Goal: Transaction & Acquisition: Purchase product/service

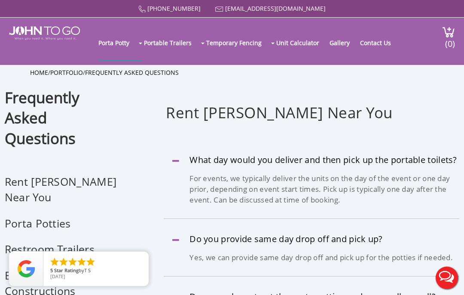
click at [57, 33] on img at bounding box center [44, 33] width 71 height 14
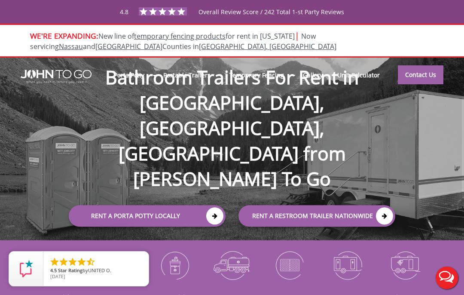
click at [435, 74] on link "Contact Us" at bounding box center [421, 74] width 46 height 19
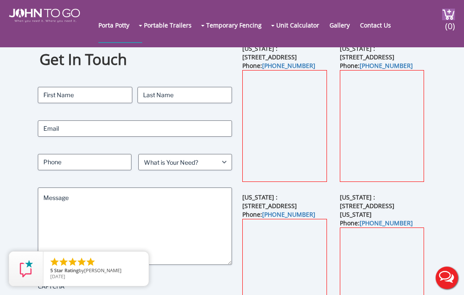
scroll to position [23, 0]
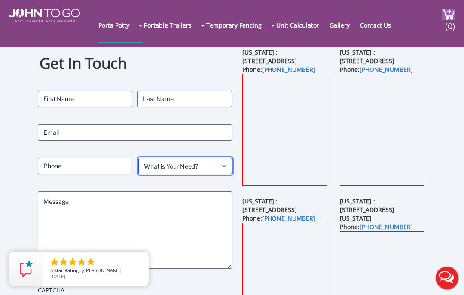
click at [220, 167] on select "What is Your Need? Business Residential Government Event" at bounding box center [185, 166] width 94 height 16
click at [219, 164] on select "What is Your Need? Business Residential Government Event" at bounding box center [185, 166] width 94 height 16
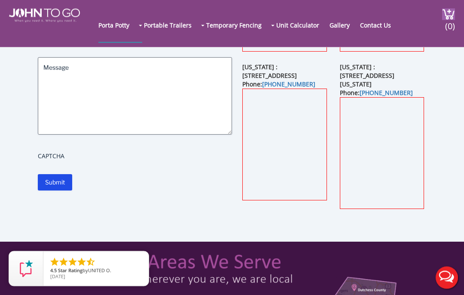
scroll to position [0, 0]
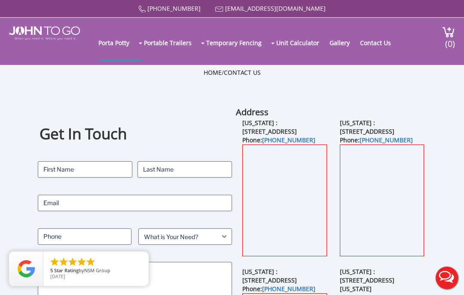
click at [44, 38] on img at bounding box center [44, 33] width 71 height 14
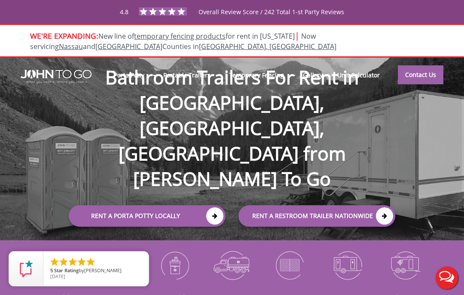
click at [206, 207] on icon at bounding box center [214, 215] width 17 height 17
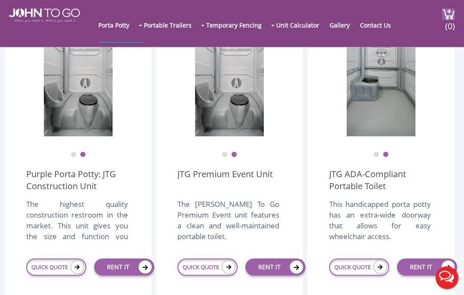
scroll to position [255, 0]
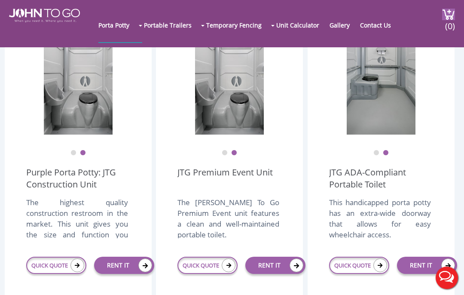
click at [282, 273] on link "RENT IT" at bounding box center [275, 264] width 60 height 17
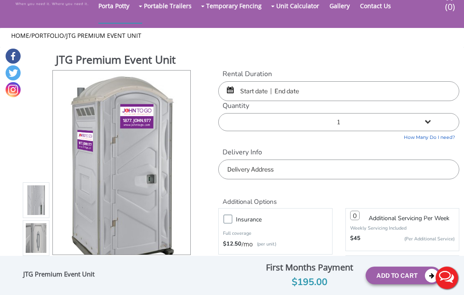
scroll to position [43, 0]
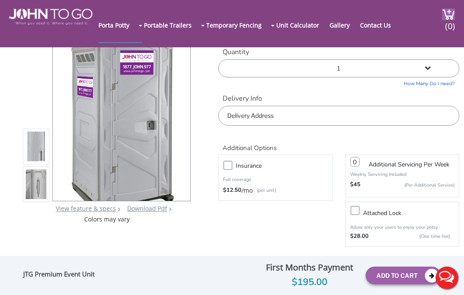
click at [231, 162] on label "Insurance" at bounding box center [283, 165] width 104 height 11
click at [0, 0] on input "Insurance" at bounding box center [0, 0] width 0 height 0
type input "0"
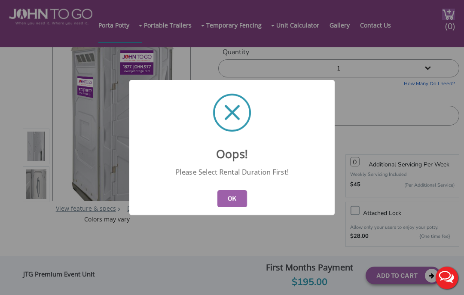
click at [234, 207] on button "OK" at bounding box center [232, 198] width 30 height 17
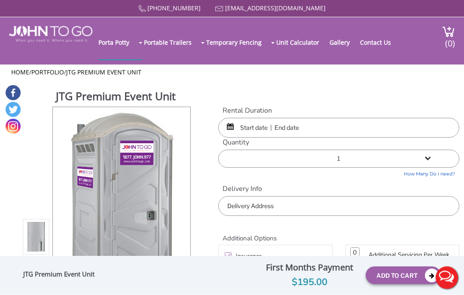
scroll to position [0, 0]
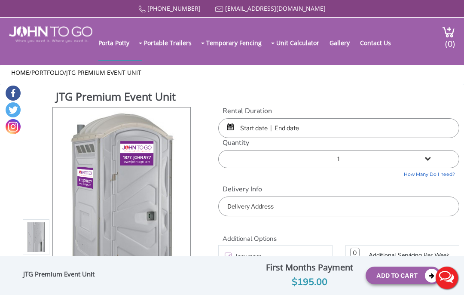
click at [259, 125] on input "text" at bounding box center [338, 128] width 241 height 20
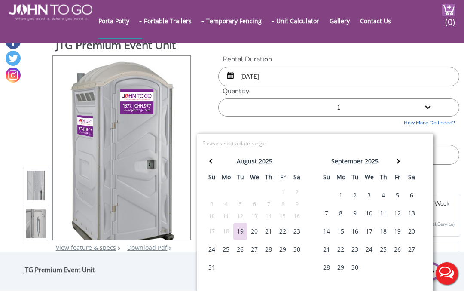
scroll to position [4, 0]
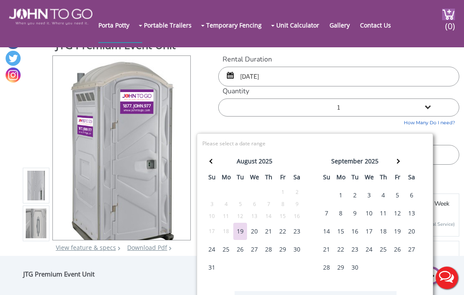
click at [296, 246] on div "30" at bounding box center [297, 248] width 14 height 17
click at [295, 251] on div "30" at bounding box center [297, 248] width 14 height 17
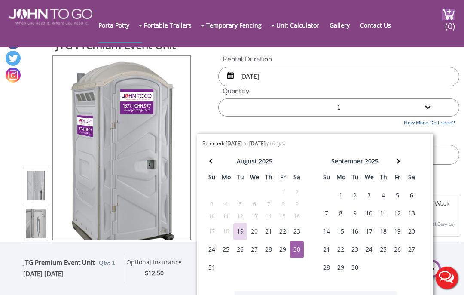
type input "08/30/2025 to 08/30/2025"
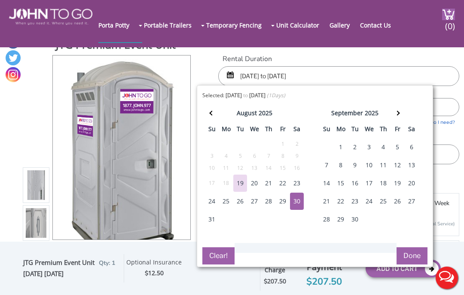
scroll to position [0, 0]
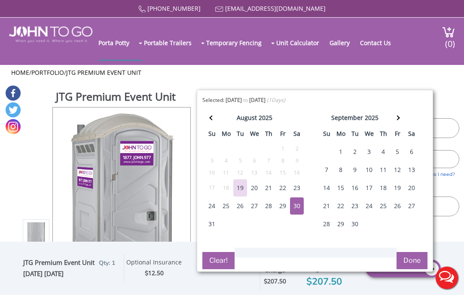
click at [409, 259] on button "Done" at bounding box center [411, 260] width 31 height 17
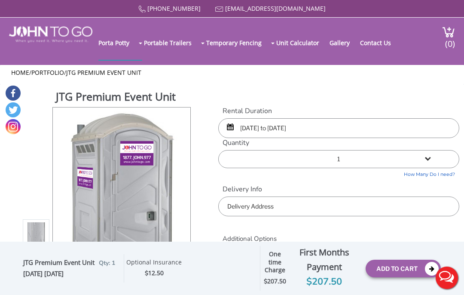
click at [382, 203] on input "text" at bounding box center [338, 206] width 241 height 20
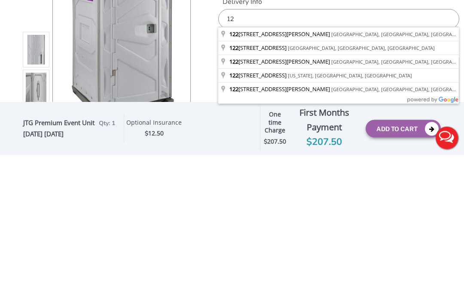
type input "1"
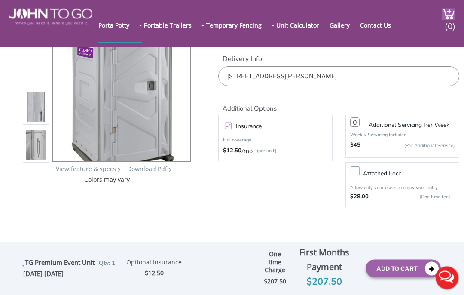
scroll to position [82, 0]
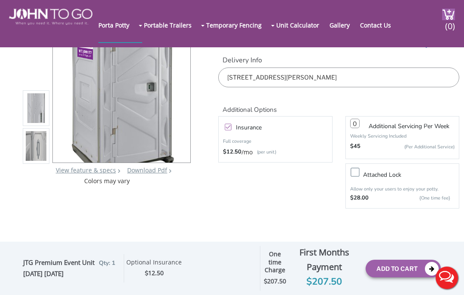
click at [402, 67] on input "2125 Watson Avenue, The Bronx, NY, USA" at bounding box center [338, 77] width 241 height 20
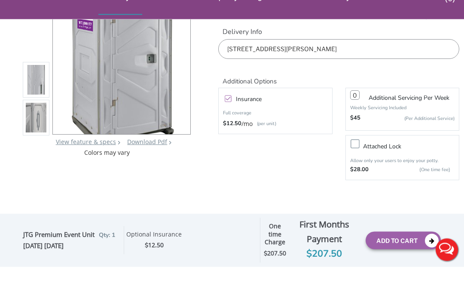
click at [413, 67] on input "2125 Watson Avenue, The Bronx, NY, USA" at bounding box center [338, 77] width 241 height 20
click at [351, 67] on input "2125 Watson Avenue, The Bronx, NY, USA" at bounding box center [338, 77] width 241 height 20
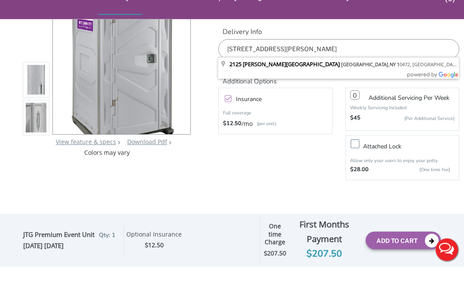
type input "2125 Watson Avenue, Bronx, NY 10472, USA"
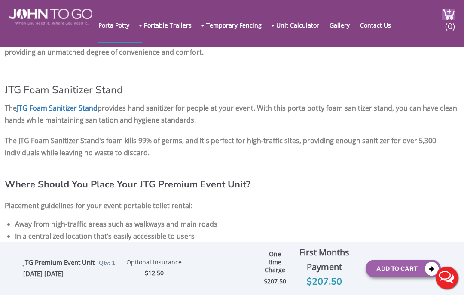
scroll to position [1005, 0]
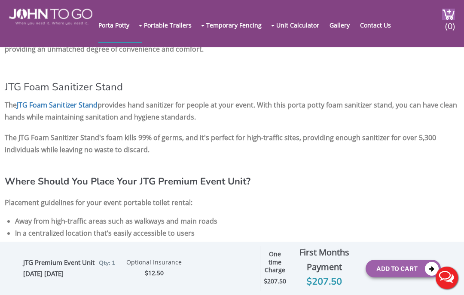
click at [395, 226] on li "Away from high-traffic areas such as walkways and main roads" at bounding box center [237, 221] width 444 height 12
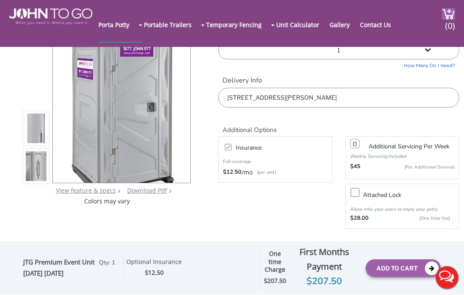
scroll to position [61, 0]
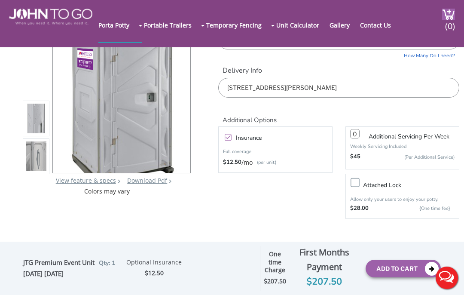
click at [398, 277] on button "Add To Cart" at bounding box center [402, 268] width 75 height 18
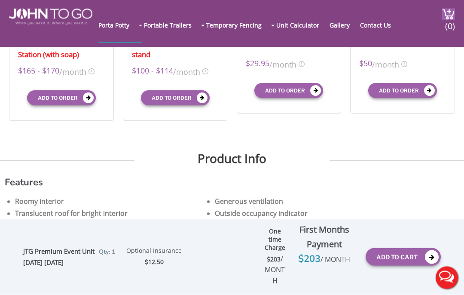
scroll to position [399, 0]
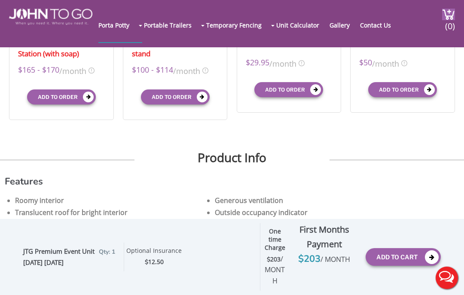
click at [404, 265] on button "Add To Cart" at bounding box center [402, 257] width 75 height 18
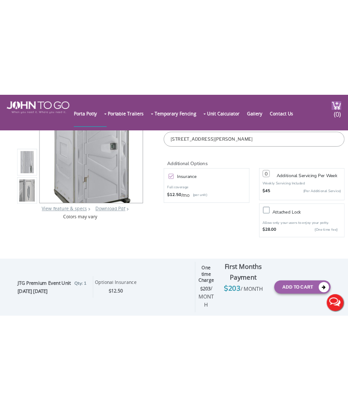
scroll to position [107, 0]
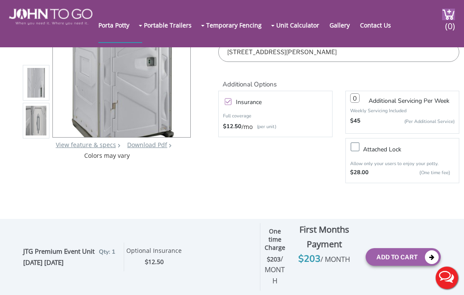
click at [450, 294] on button "Live Chat" at bounding box center [446, 277] width 34 height 34
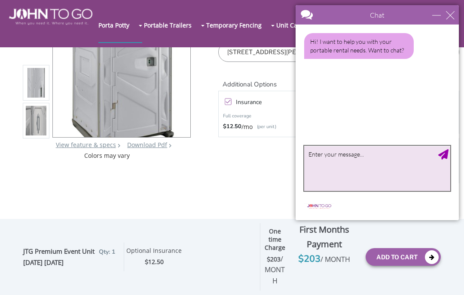
click at [380, 160] on textarea "type your message" at bounding box center [377, 168] width 146 height 45
click at [397, 157] on textarea "Want to rent a" at bounding box center [377, 168] width 146 height 45
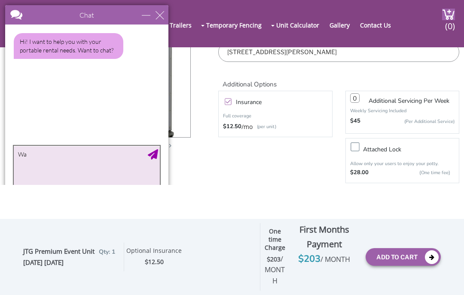
type textarea "W"
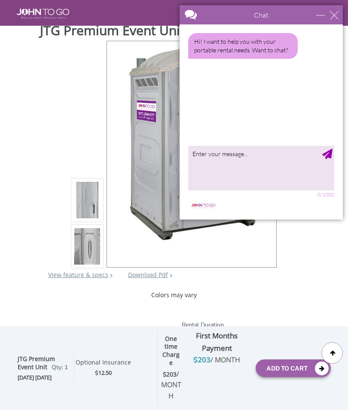
scroll to position [0, 0]
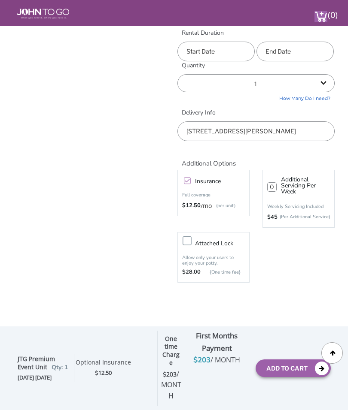
click at [296, 294] on button "Add To Cart" at bounding box center [292, 369] width 75 height 18
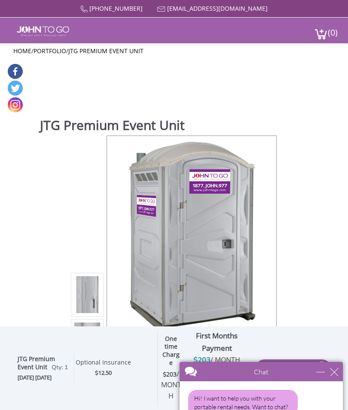
click at [310, 263] on div "JTG Premium Event Unit View feature & specs Download Pdf Product PDF Addon PDF …" at bounding box center [174, 256] width 334 height 277
click at [336, 294] on div "close" at bounding box center [334, 372] width 9 height 9
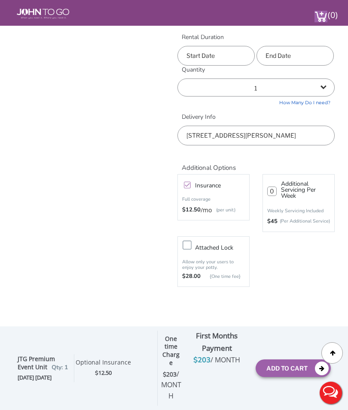
click at [332, 294] on button "Live Chat" at bounding box center [330, 393] width 34 height 34
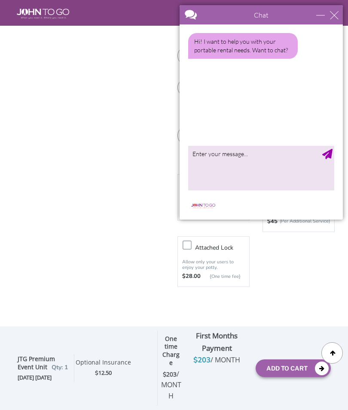
click at [310, 274] on div "Insurance Full coverage $12.50 /mo (per unit) 0 Additional Servicing Per Week W…" at bounding box center [256, 230] width 170 height 117
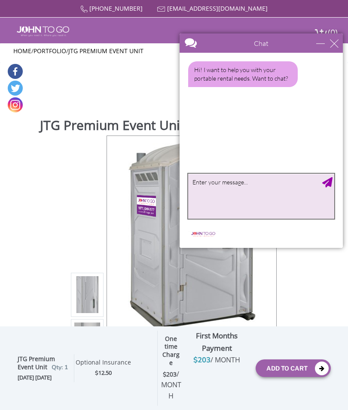
click at [291, 196] on textarea "type your message" at bounding box center [261, 196] width 146 height 45
type textarea "I want to rent a premium event"
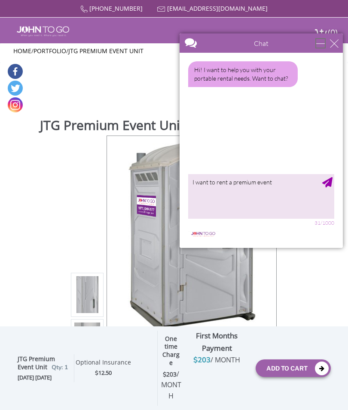
click at [316, 75] on main "Chat Email webelongtogether16@gmail.com Your Question * Email * webelongtogethe…" at bounding box center [260, 140] width 163 height 215
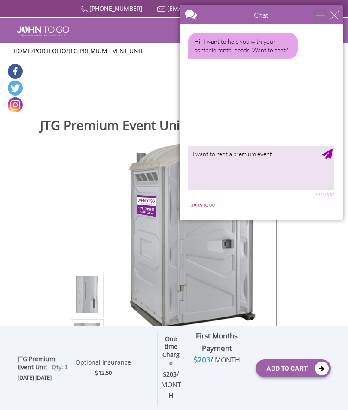
click at [316, 18] on div "minimize" at bounding box center [320, 15] width 9 height 9
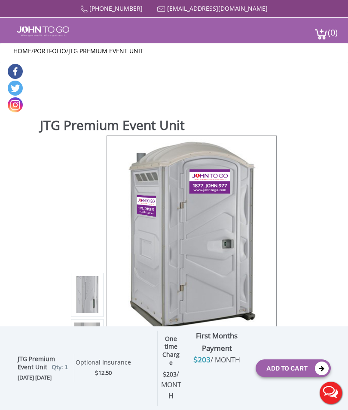
click at [335, 294] on button "Live Chat" at bounding box center [330, 393] width 34 height 34
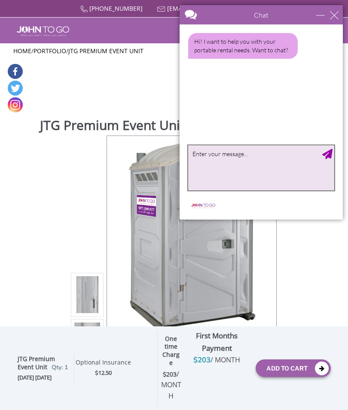
click at [269, 159] on textarea "type your message" at bounding box center [261, 168] width 146 height 45
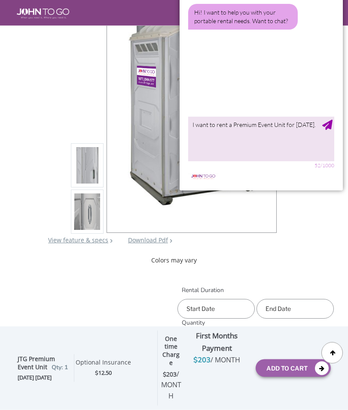
scroll to position [95, 0]
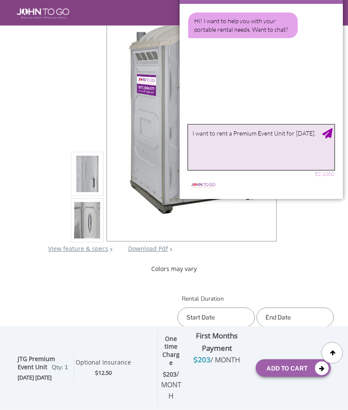
click at [279, 145] on textarea "I want to rent a Premium Event Unit for August 30th." at bounding box center [261, 147] width 146 height 45
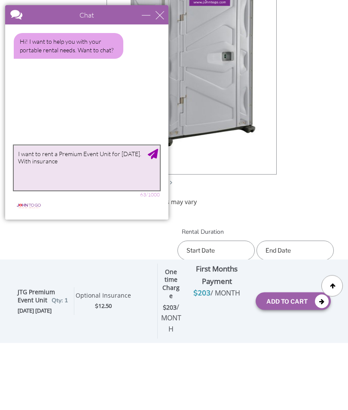
type textarea "I want to rent a Premium Event Unit for August 30th. With insurance"
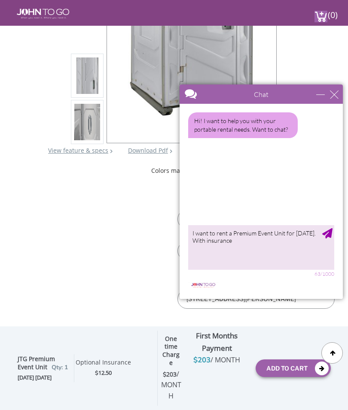
scroll to position [193, 0]
click at [270, 246] on textarea "I want to rent a Premium Event Unit for August 30th. With insurance" at bounding box center [261, 247] width 146 height 45
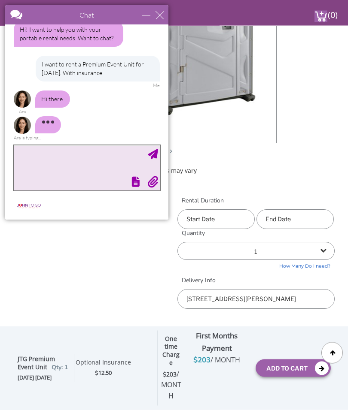
scroll to position [14, 0]
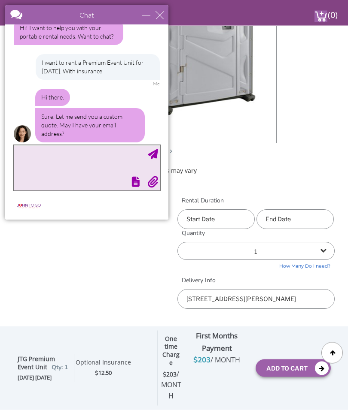
click at [106, 153] on textarea "type your message" at bounding box center [87, 168] width 146 height 45
click at [94, 152] on textarea "type your message" at bounding box center [87, 168] width 146 height 45
type textarea "[PERSON_NAME][EMAIL_ADDRESS][PERSON_NAME][DOMAIN_NAME]"
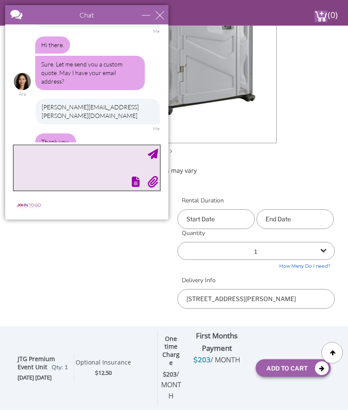
scroll to position [103, 0]
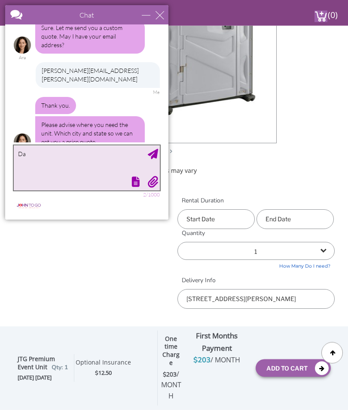
type textarea "D"
type textarea "Bronx NY"
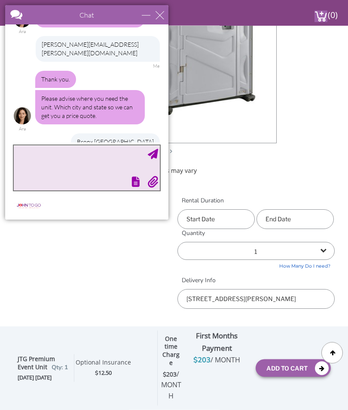
scroll to position [155, 0]
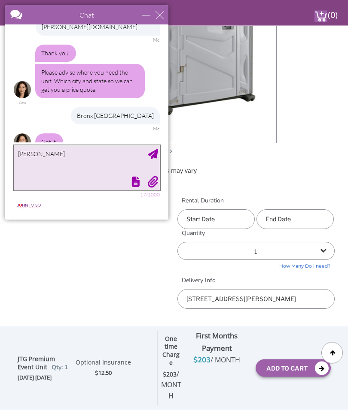
type textarea "Danielle Seignious"
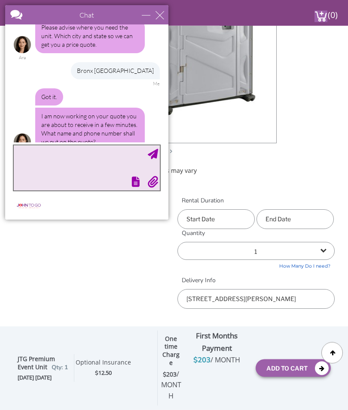
scroll to position [226, 0]
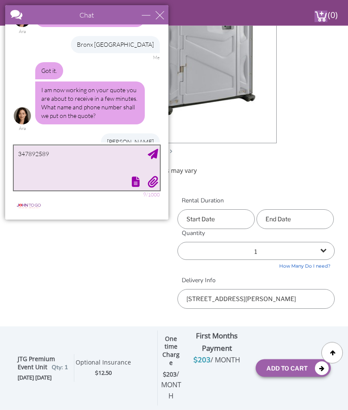
type textarea "3478925894"
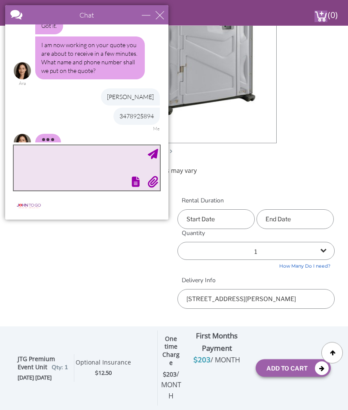
scroll to position [280, 0]
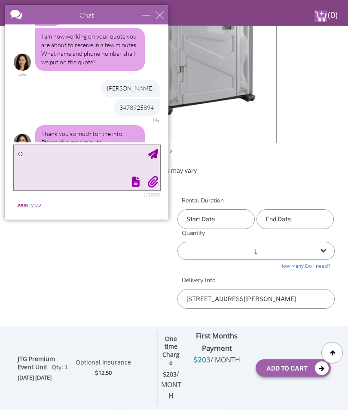
type textarea "Ok"
click at [159, 152] on textarea "Ok" at bounding box center [87, 168] width 146 height 45
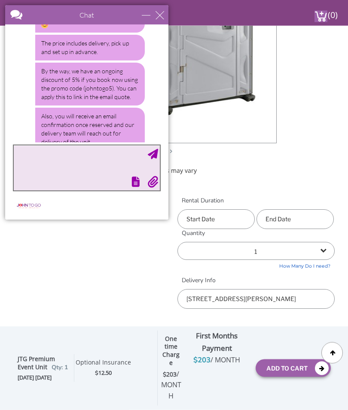
scroll to position [537, 0]
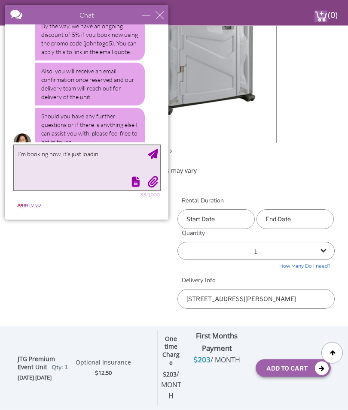
type textarea "I’m booking now, it’s just loading"
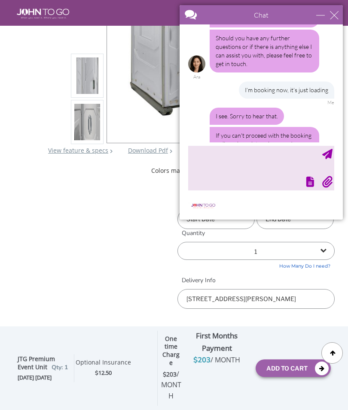
scroll to position [643, 0]
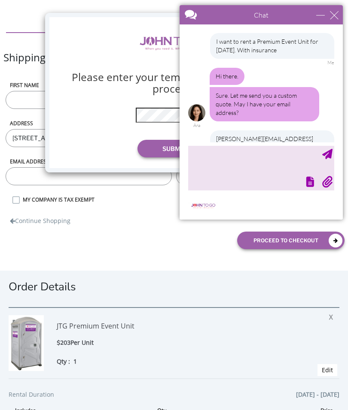
scroll to position [608, 0]
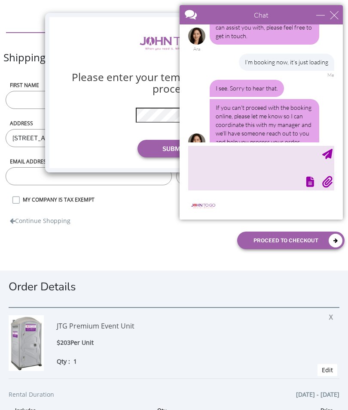
click at [189, 143] on button "Submit" at bounding box center [173, 149] width 73 height 18
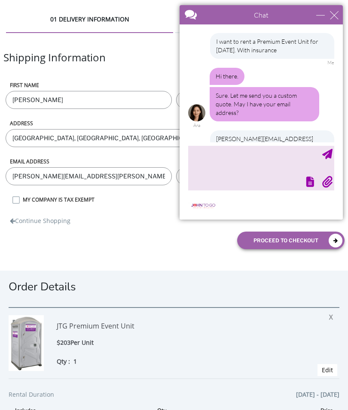
click at [133, 217] on div "Continue Shopping" at bounding box center [173, 216] width 341 height 20
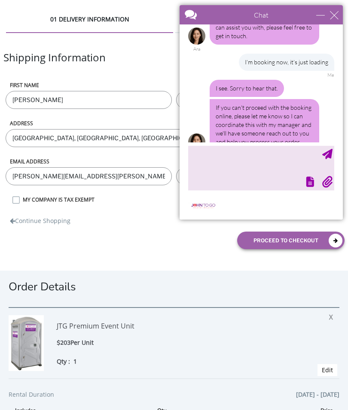
click at [8, 137] on input "Bronx, NY, USA" at bounding box center [174, 138] width 337 height 18
click at [127, 134] on input "2125 Watson Avenue, Bronx, NY, USA" at bounding box center [174, 138] width 337 height 18
type input "2125 Watson Avenue, Bronx, NY, 10472"
click at [317, 14] on div "minimize" at bounding box center [320, 15] width 9 height 9
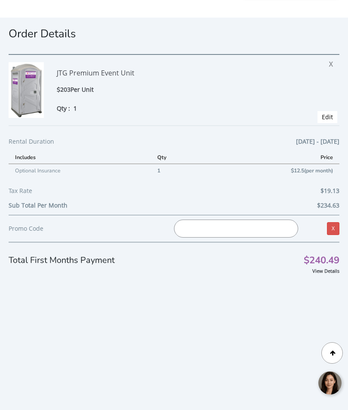
scroll to position [264, 0]
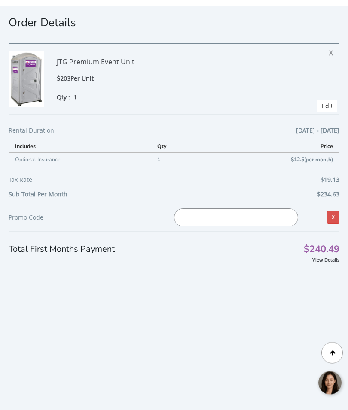
click at [219, 215] on input "text" at bounding box center [236, 218] width 124 height 18
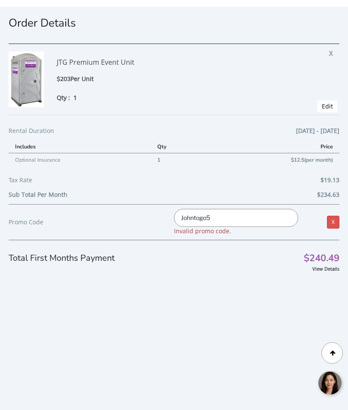
type input "Johntogo5"
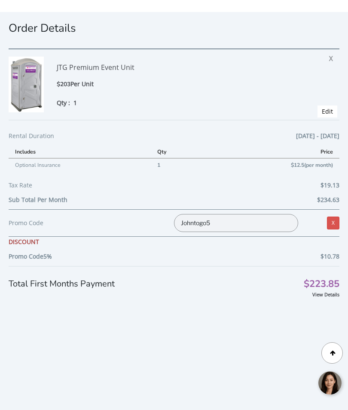
scroll to position [258, 0]
click at [325, 292] on link "View Details" at bounding box center [325, 295] width 27 height 6
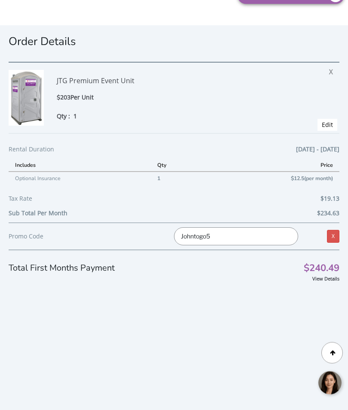
scroll to position [246, 0]
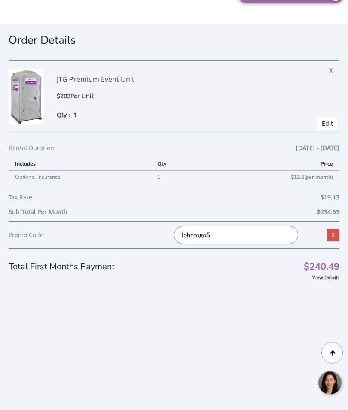
click at [249, 238] on input "Johntogo5" at bounding box center [236, 236] width 124 height 18
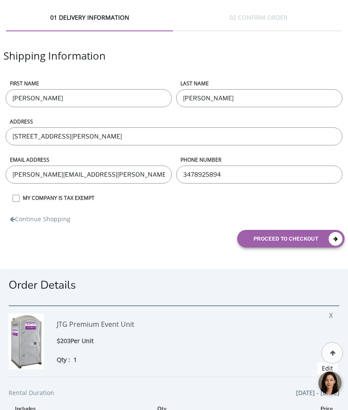
scroll to position [0, 0]
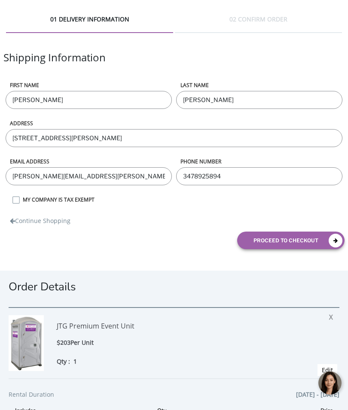
click at [289, 244] on button "proceed to checkout" at bounding box center [290, 241] width 107 height 18
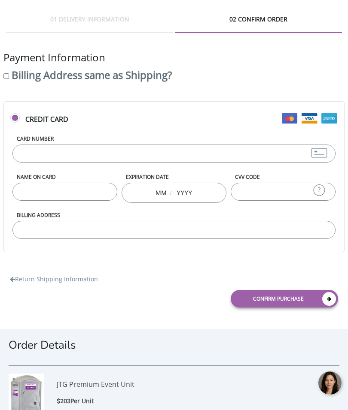
click at [113, 150] on input "Card Number" at bounding box center [173, 154] width 323 height 18
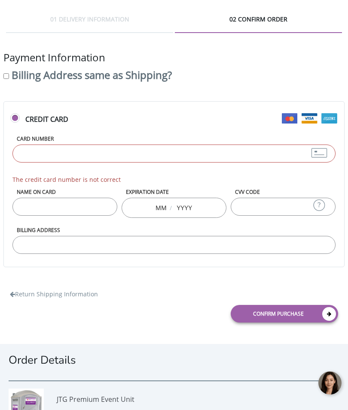
type input "4347698039268342"
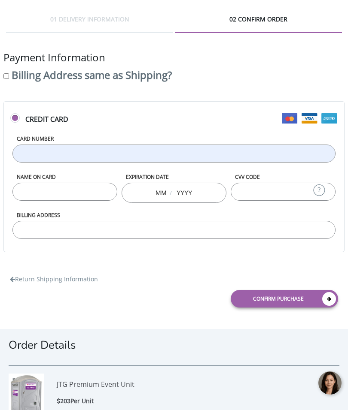
type input "Jose Sanchez"
type input "11"
type input "2029"
type input "289"
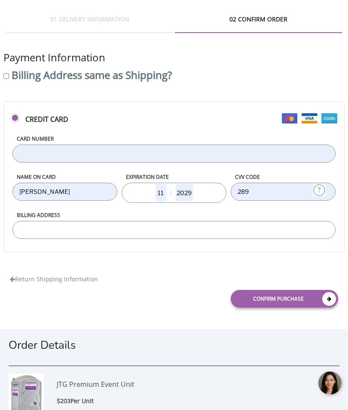
click at [109, 227] on input "Billing Address" at bounding box center [173, 230] width 323 height 18
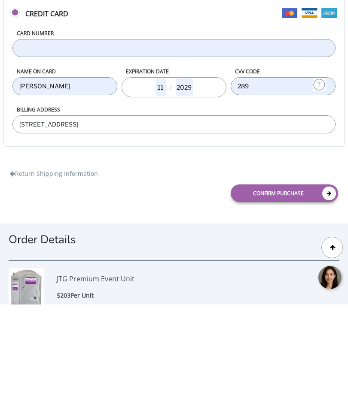
scroll to position [106, 0]
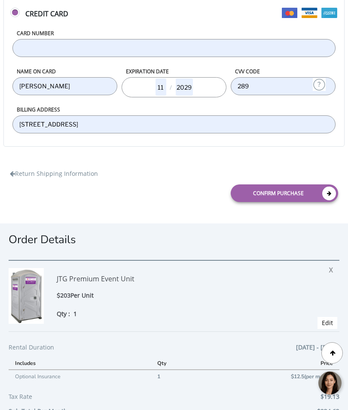
click at [217, 112] on label "Billing Address" at bounding box center [173, 109] width 323 height 7
click at [217, 115] on input "103 Hampden Drive" at bounding box center [173, 124] width 323 height 18
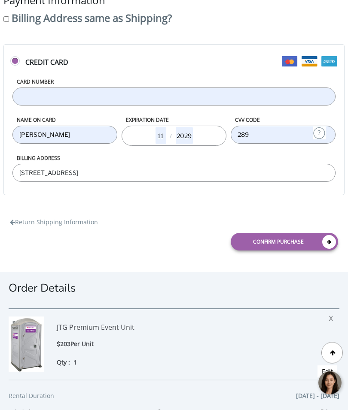
scroll to position [55, 0]
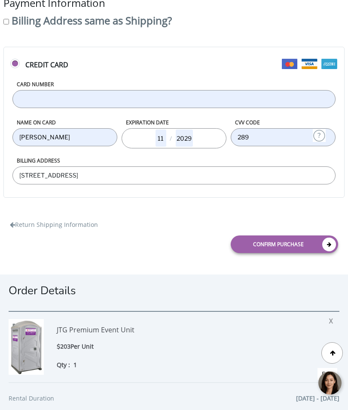
type input "103 Hampden Drive, Lynchburg VA 24502"
click at [309, 243] on link "Confirm purchase" at bounding box center [284, 245] width 107 height 18
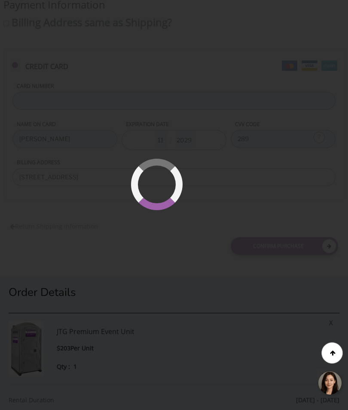
scroll to position [50, 0]
click at [336, 383] on div at bounding box center [330, 384] width 26 height 26
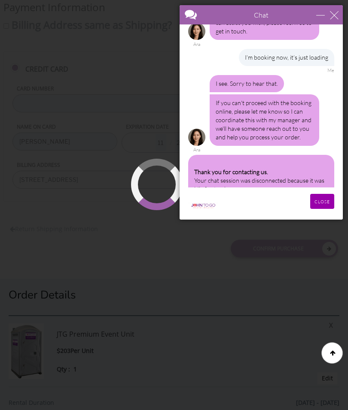
scroll to position [612, 0]
click at [188, 15] on div at bounding box center [245, 15] width 133 height 21
click at [214, 203] on img at bounding box center [203, 206] width 30 height 6
click at [279, 170] on div "Thank you for contacting us. Your chat session was disconnected because it was …" at bounding box center [261, 176] width 146 height 43
click at [319, 197] on input "CLOSE" at bounding box center [322, 201] width 24 height 15
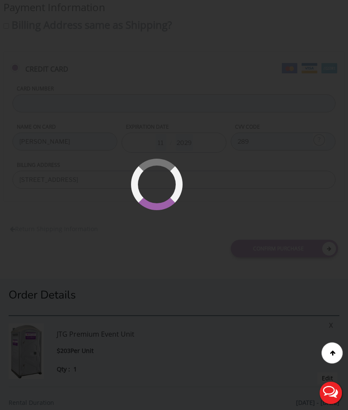
scroll to position [0, 0]
click at [334, 395] on button "Live Chat" at bounding box center [330, 393] width 34 height 34
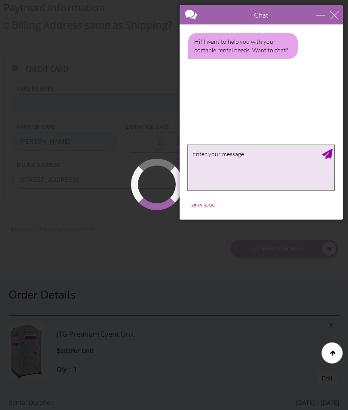
click at [292, 148] on textarea "type your message" at bounding box center [261, 168] width 146 height 45
type textarea "B"
type textarea "Booking not going through"
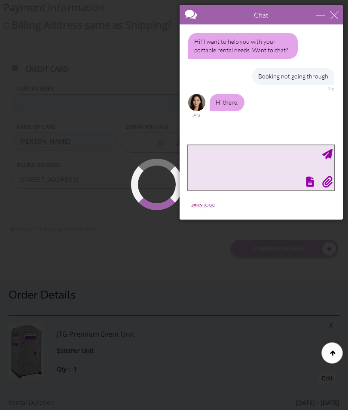
click at [241, 156] on textarea "type your message" at bounding box center [261, 168] width 146 height 45
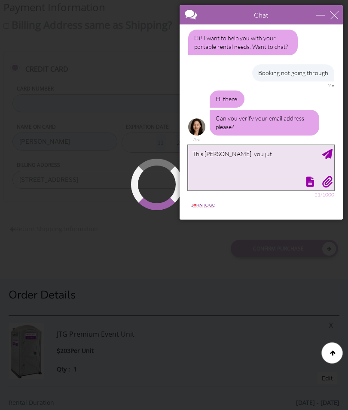
scroll to position [5, 0]
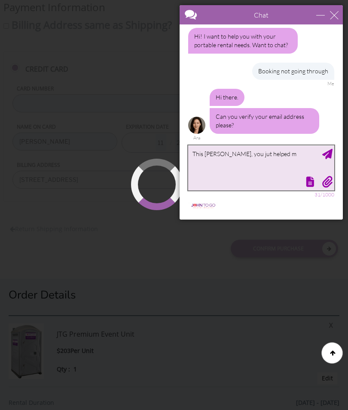
type textarea "This Danielle, you jut helped me"
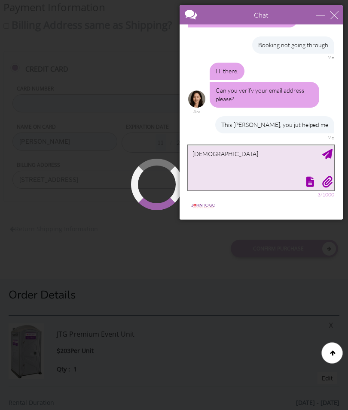
type textarea "Just"
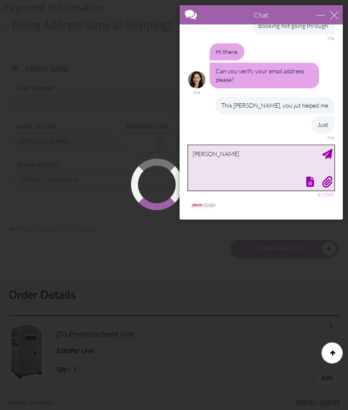
scroll to position [77, 0]
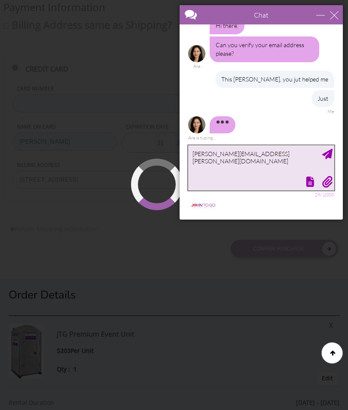
type textarea "[PERSON_NAME][EMAIL_ADDRESS][PERSON_NAME][DOMAIN_NAME]"
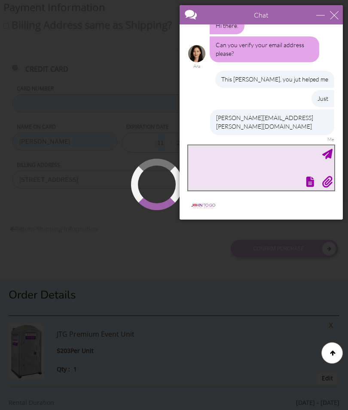
scroll to position [96, 0]
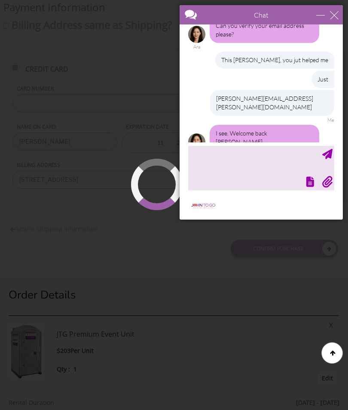
click at [244, 269] on div at bounding box center [174, 205] width 348 height 410
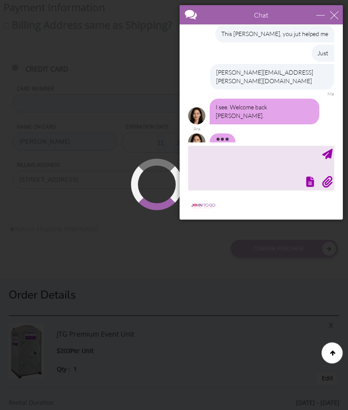
click at [116, 218] on div at bounding box center [174, 205] width 348 height 410
click at [313, 17] on div "Chat" at bounding box center [260, 14] width 163 height 19
click at [318, 12] on div "minimize" at bounding box center [320, 15] width 9 height 9
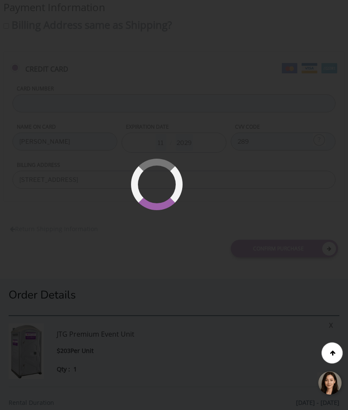
scroll to position [0, 0]
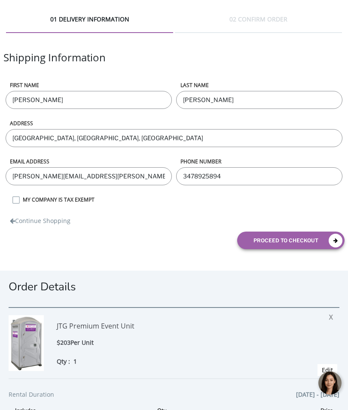
click at [329, 379] on div at bounding box center [330, 384] width 26 height 26
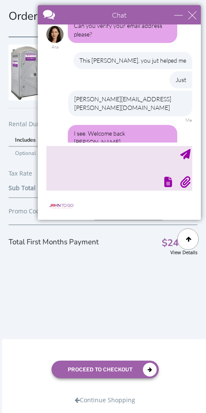
scroll to position [115, 0]
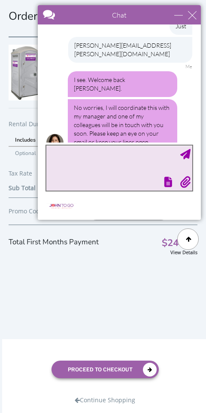
click at [123, 170] on textarea "type your message" at bounding box center [119, 168] width 146 height 45
type textarea "Okay thank you"
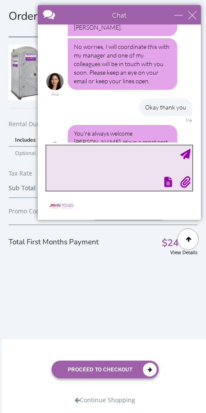
scroll to position [202, 0]
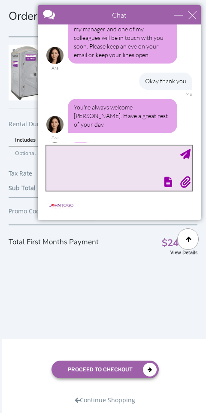
click at [121, 158] on textarea "type your message" at bounding box center [119, 168] width 146 height 45
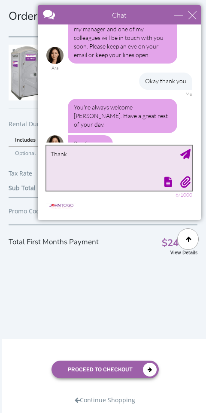
scroll to position [195, 0]
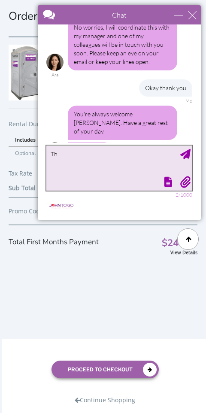
type textarea "T"
type textarea "You as well, later"
click at [191, 152] on textarea "You as well, later" at bounding box center [119, 168] width 146 height 45
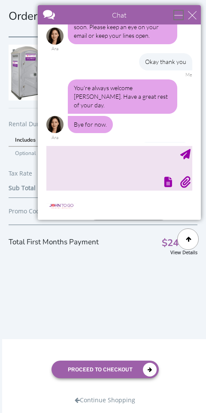
click at [176, 13] on div "minimize" at bounding box center [178, 15] width 9 height 9
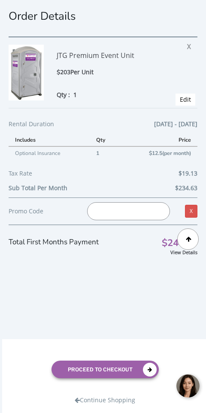
click at [187, 387] on div at bounding box center [189, 386] width 26 height 26
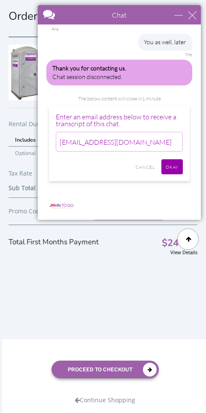
scroll to position [331, 0]
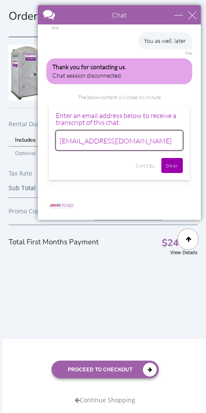
click at [118, 131] on input "[EMAIL_ADDRESS][DOMAIN_NAME]" at bounding box center [119, 141] width 127 height 20
type input "danielle.seignious@gmail.com"
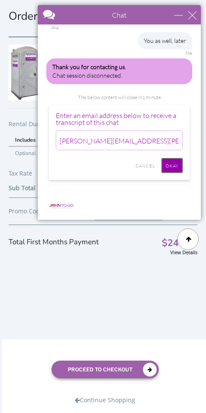
click at [169, 158] on input "Okay" at bounding box center [171, 165] width 21 height 15
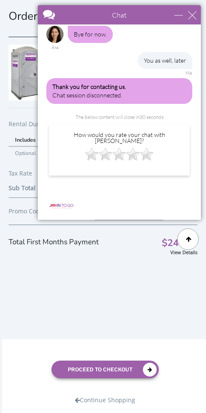
scroll to position [286, 0]
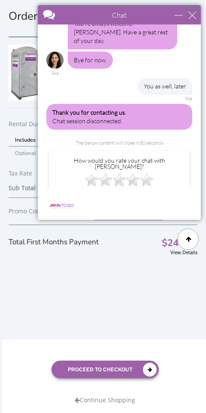
click at [190, 13] on div "close" at bounding box center [192, 15] width 9 height 9
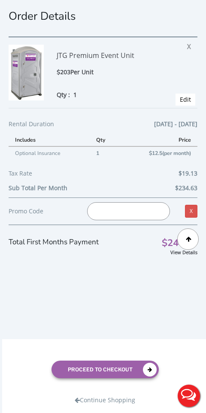
scroll to position [0, 0]
click at [194, 395] on button "Live Chat" at bounding box center [189, 396] width 34 height 34
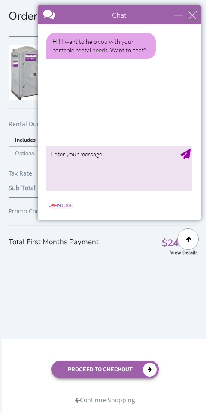
click at [192, 15] on div "close" at bounding box center [192, 15] width 9 height 9
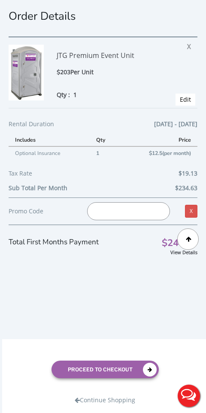
click at [189, 46] on span "X" at bounding box center [191, 44] width 8 height 11
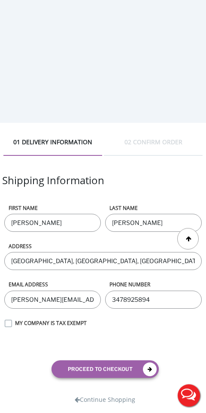
scroll to position [311, 0]
click at [121, 378] on button "proceed to checkout" at bounding box center [105, 370] width 107 height 18
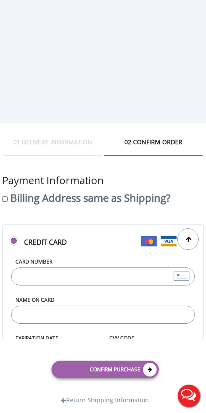
click at [129, 285] on input "Card Number" at bounding box center [103, 276] width 184 height 18
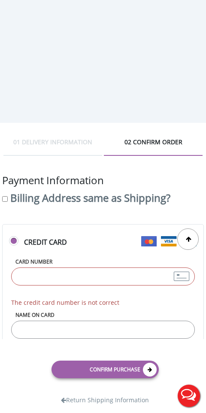
type input "[CREDIT_CARD_NUMBER]"
type input "[PERSON_NAME]"
type input "11"
type input "2029"
type input "289"
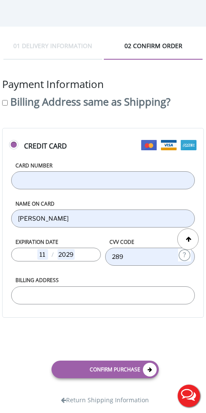
scroll to position [366, 0]
